Goal: Book appointment/travel/reservation

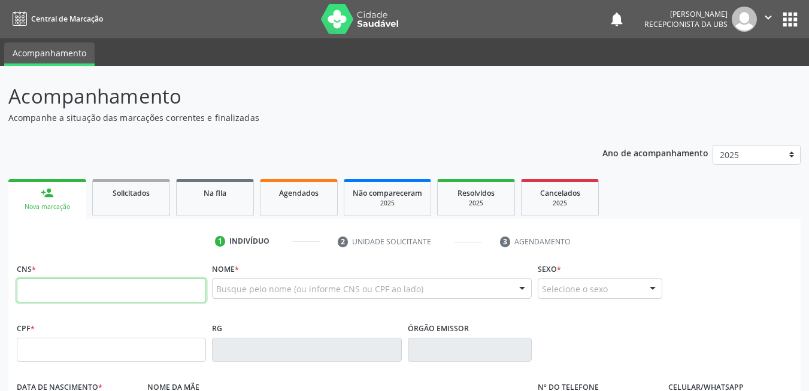
drag, startPoint x: 108, startPoint y: 293, endPoint x: 115, endPoint y: 304, distance: 13.0
click at [114, 302] on input "text" at bounding box center [111, 291] width 189 height 24
type input "209 0517 8313 0004"
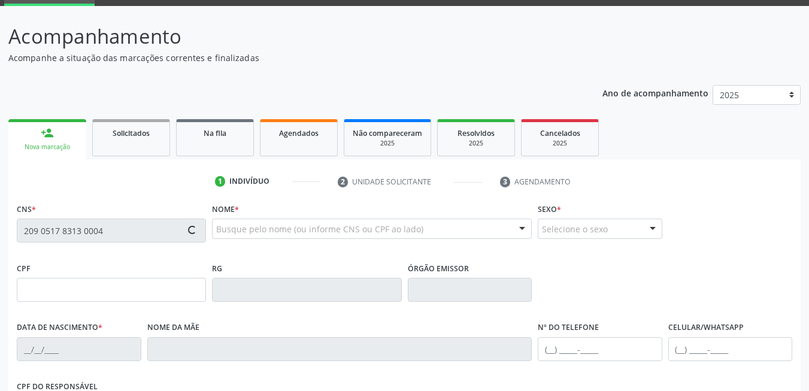
type input "[DATE]"
type input "[PERSON_NAME]"
type input "[PHONE_NUMBER]"
type input "57"
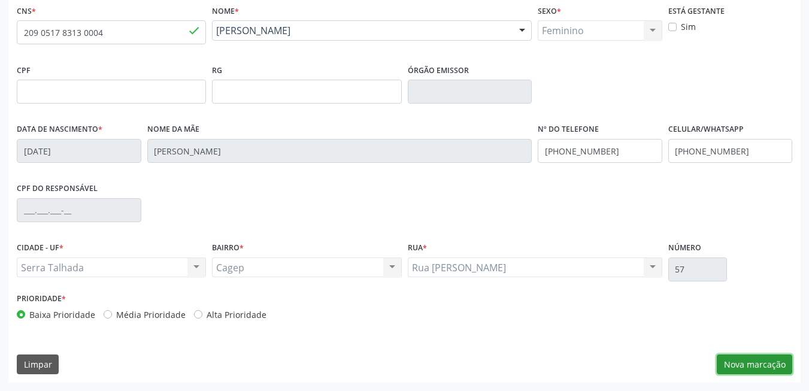
click at [743, 365] on button "Nova marcação" at bounding box center [754, 365] width 75 height 20
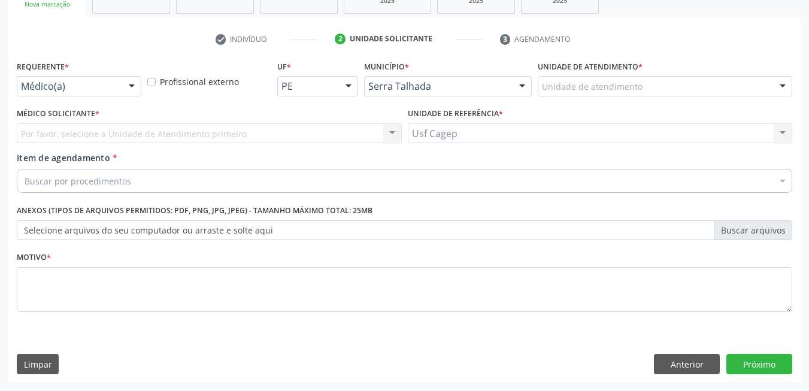
scroll to position [202, 0]
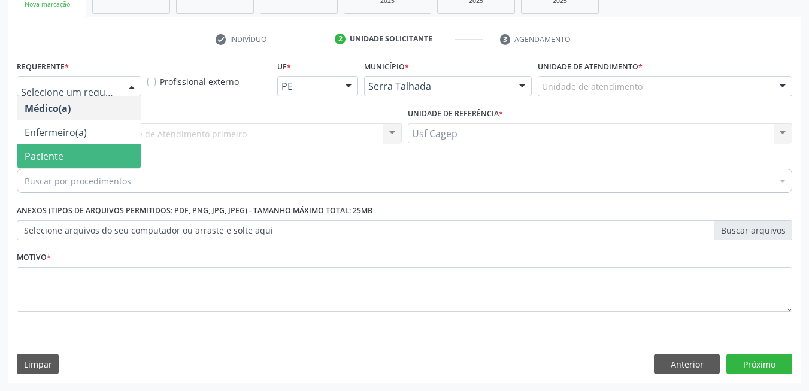
click at [90, 164] on span "Paciente" at bounding box center [78, 156] width 123 height 24
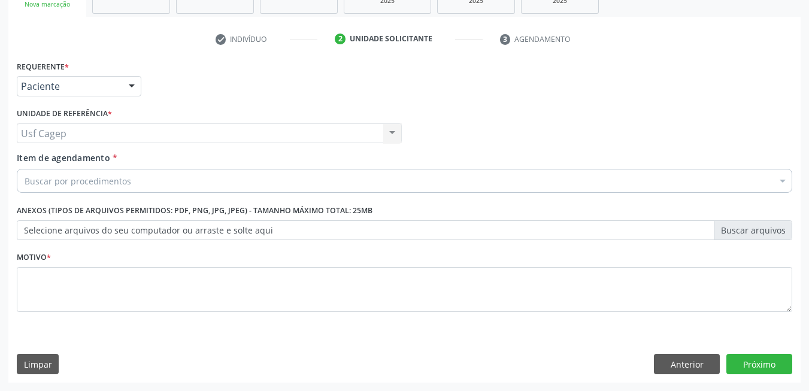
click at [98, 172] on div "Buscar por procedimentos" at bounding box center [405, 181] width 776 height 24
click at [25, 177] on input "Item de agendamento *" at bounding box center [25, 181] width 0 height 24
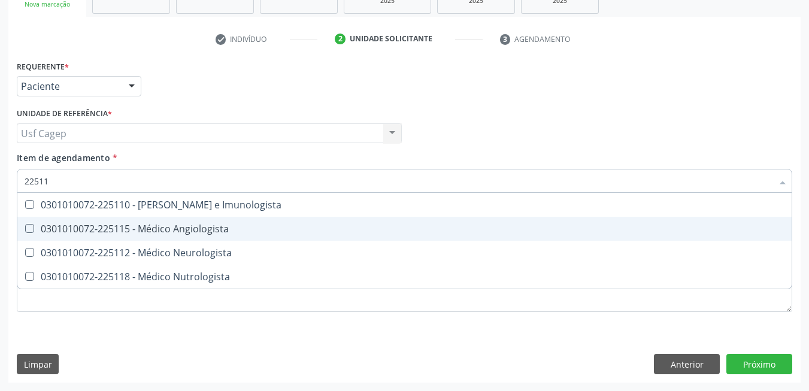
type input "225112"
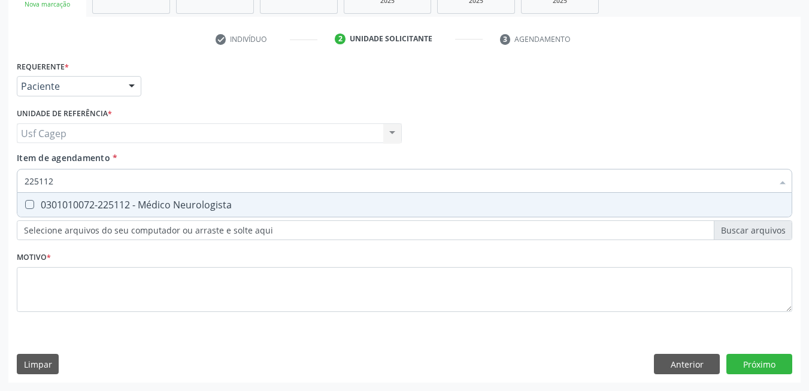
click at [365, 202] on div "0301010072-225112 - Médico Neurologista" at bounding box center [405, 205] width 760 height 10
checkbox Neurologista "true"
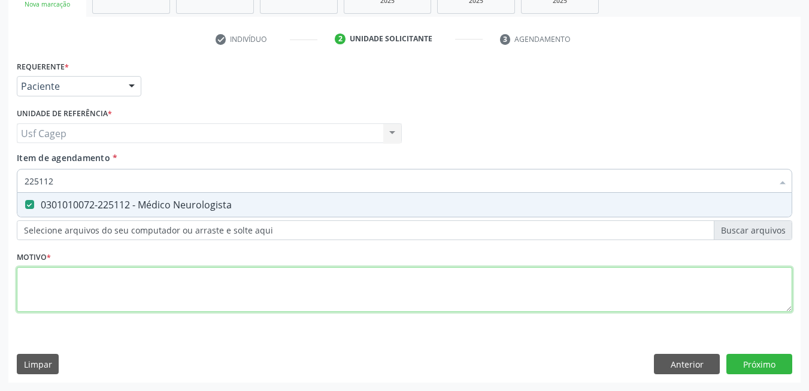
click at [395, 295] on div "Requerente * Paciente Médico(a) Enfermeiro(a) Paciente Nenhum resultado encontr…" at bounding box center [405, 192] width 776 height 271
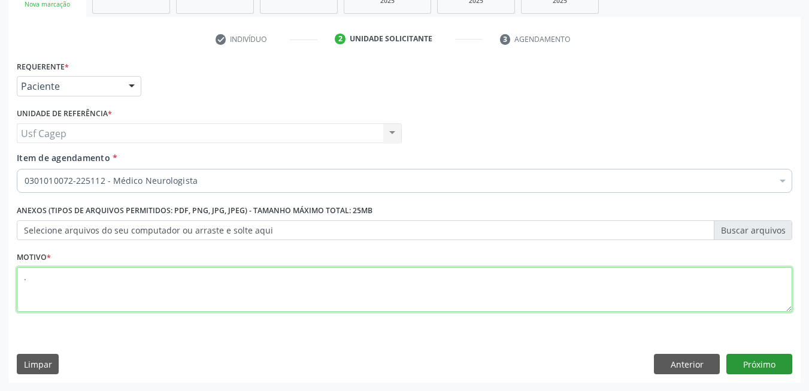
type textarea "."
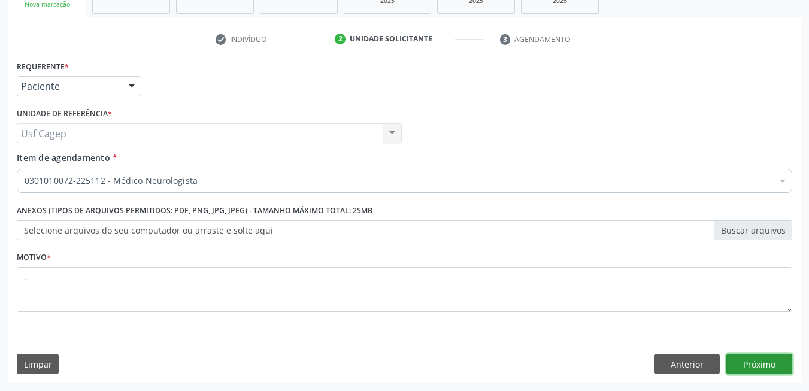
click at [746, 362] on button "Próximo" at bounding box center [760, 364] width 66 height 20
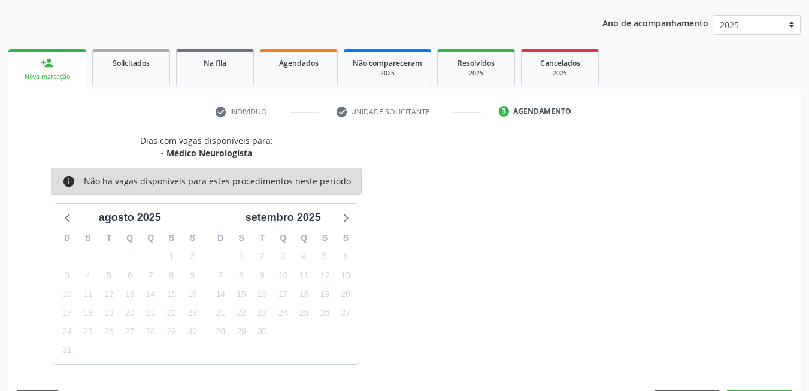
scroll to position [165, 0]
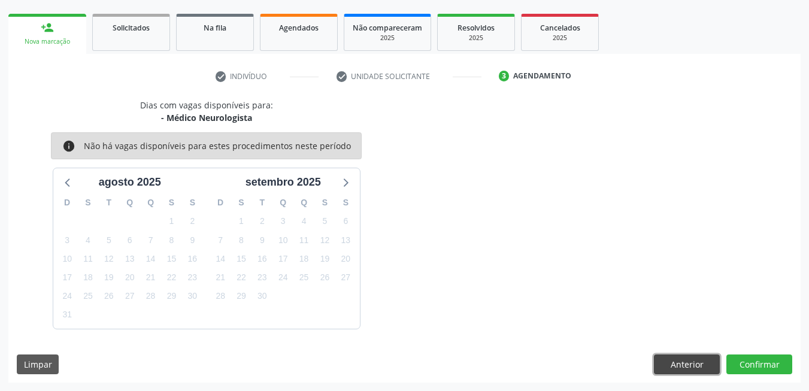
click at [687, 362] on button "Anterior" at bounding box center [687, 365] width 66 height 20
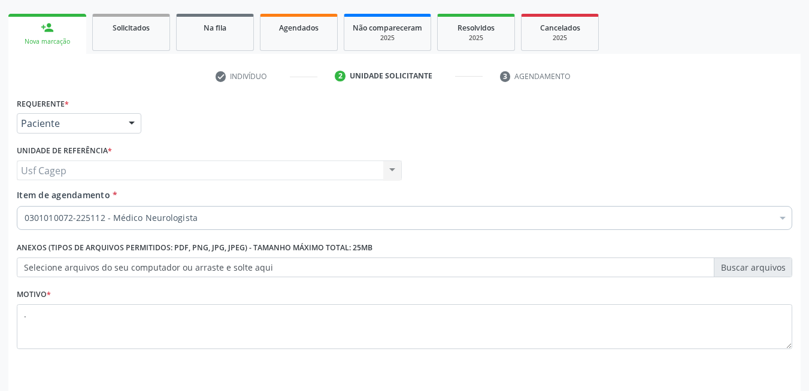
scroll to position [202, 0]
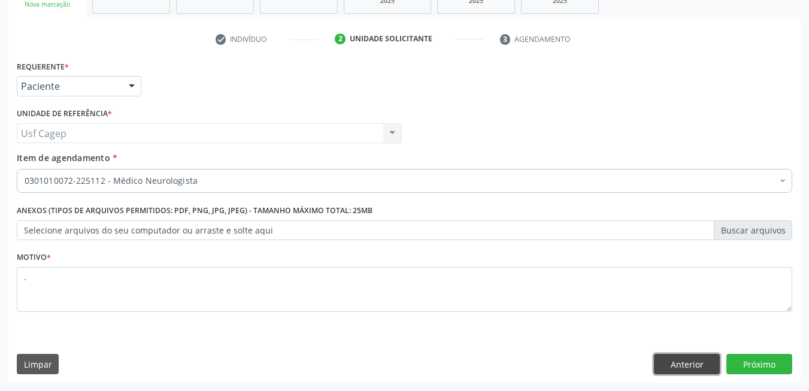
click at [680, 367] on button "Anterior" at bounding box center [687, 364] width 66 height 20
